Goal: Information Seeking & Learning: Learn about a topic

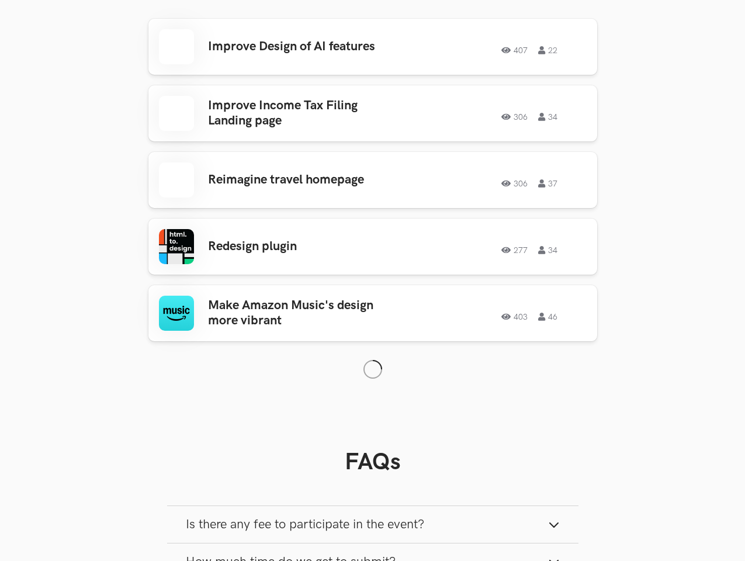
scroll to position [451, 0]
click at [372, 281] on ul "Improve Design of AI features 407 22 407 22 Improve Income Tax Filing Landing p…" at bounding box center [373, 180] width 449 height 323
click at [373, 533] on button "Is there any fee to participate in the event?" at bounding box center [373, 524] width 412 height 37
